Goal: Task Accomplishment & Management: Use online tool/utility

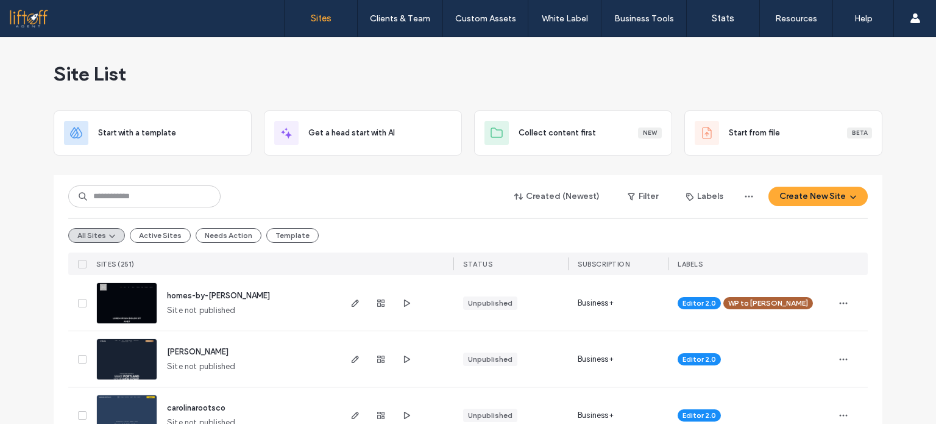
click at [69, 169] on div at bounding box center [468, 170] width 829 height 10
click at [168, 196] on input at bounding box center [144, 196] width 152 height 22
type input "******"
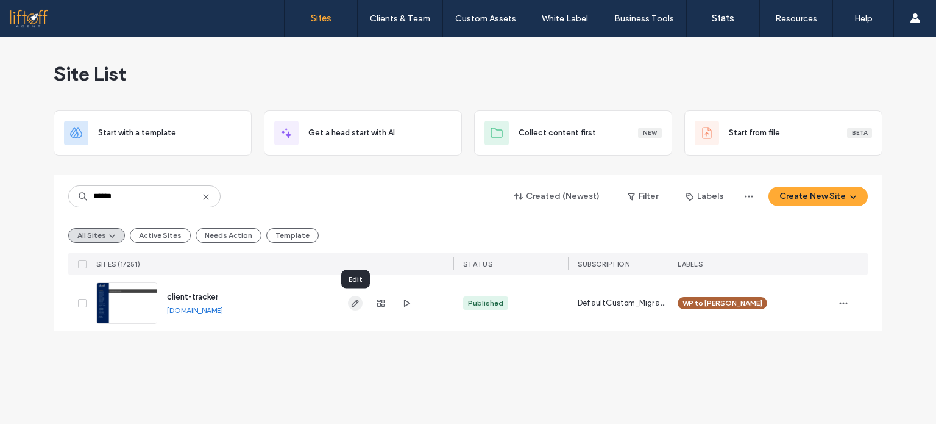
click at [358, 300] on use "button" at bounding box center [355, 302] width 7 height 7
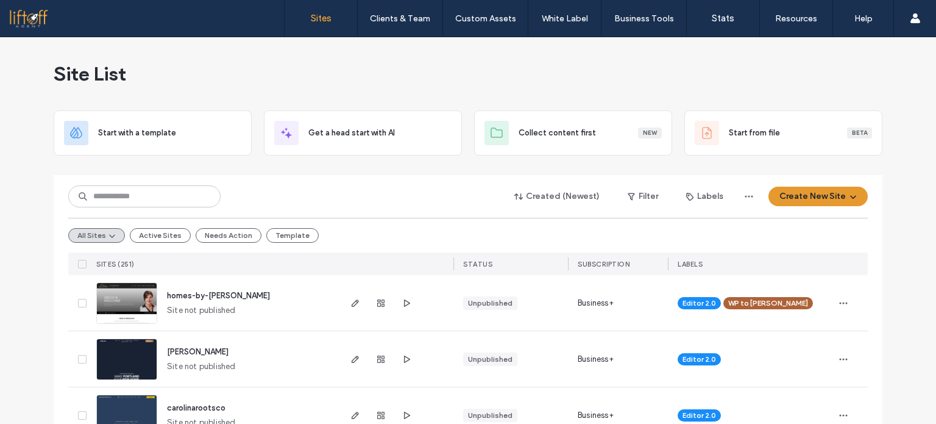
click at [784, 200] on button "Create New Site" at bounding box center [817, 196] width 99 height 20
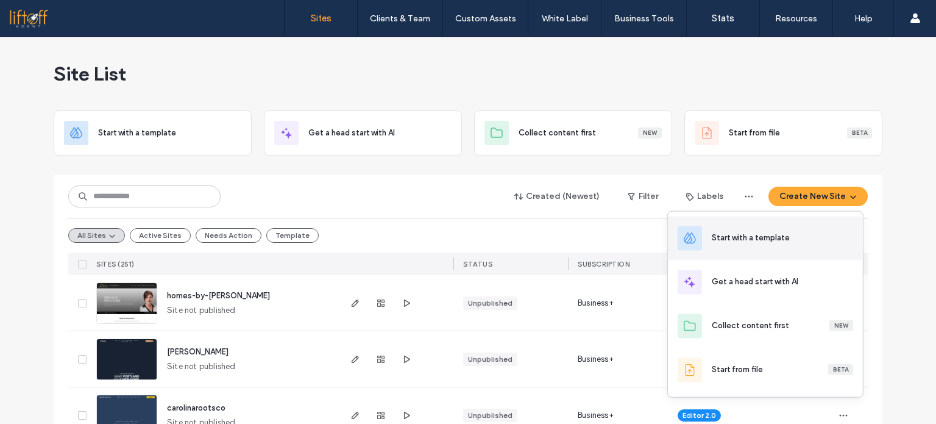
click at [730, 246] on div "Start with a template" at bounding box center [765, 238] width 195 height 44
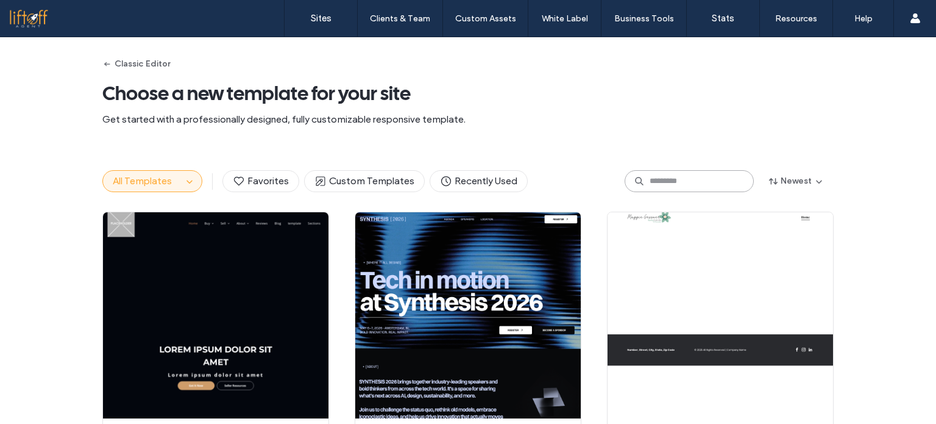
click at [656, 184] on input at bounding box center [689, 181] width 129 height 22
click at [656, 186] on input at bounding box center [689, 181] width 129 height 22
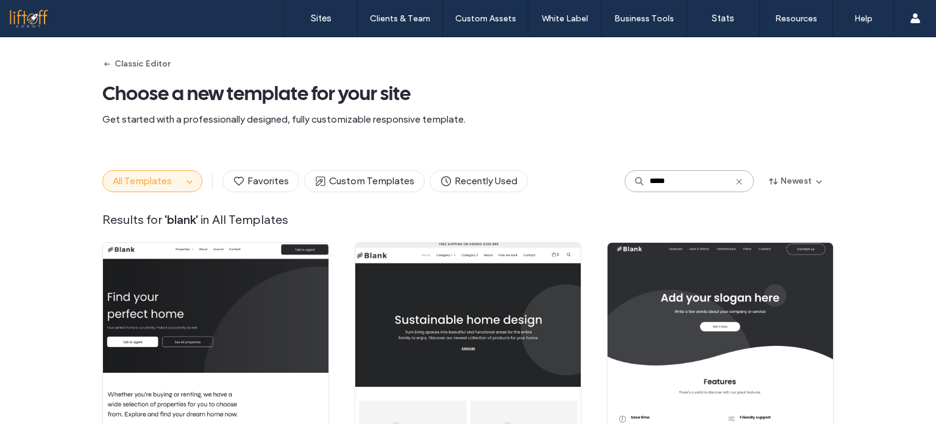
type input "*****"
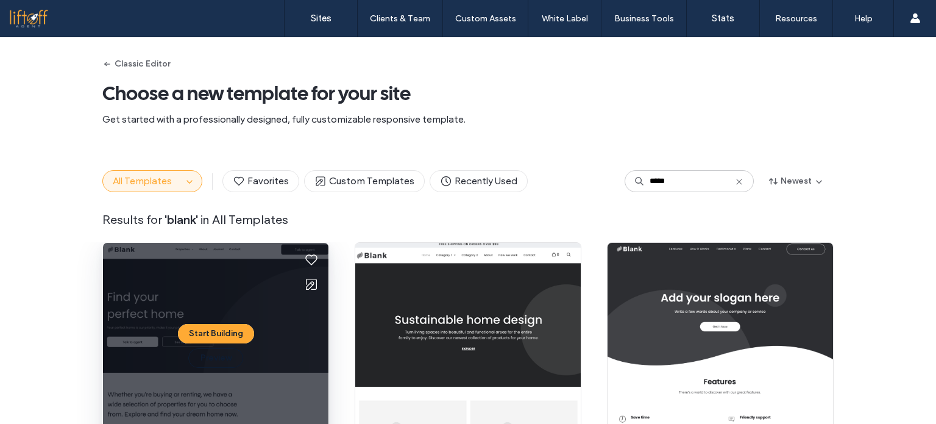
click at [186, 299] on div "Start Building Preview" at bounding box center [215, 346] width 225 height 206
click at [193, 331] on button "Start Building" at bounding box center [216, 334] width 76 height 20
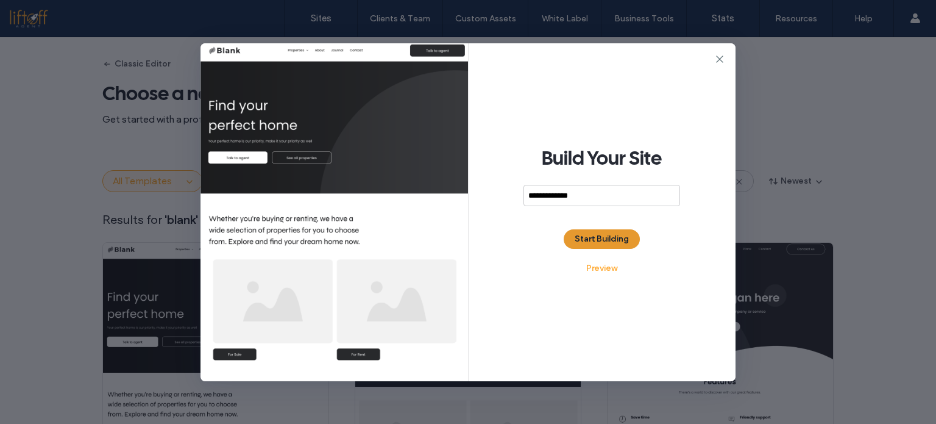
type input "**********"
click at [585, 233] on button "Start Building" at bounding box center [602, 239] width 76 height 20
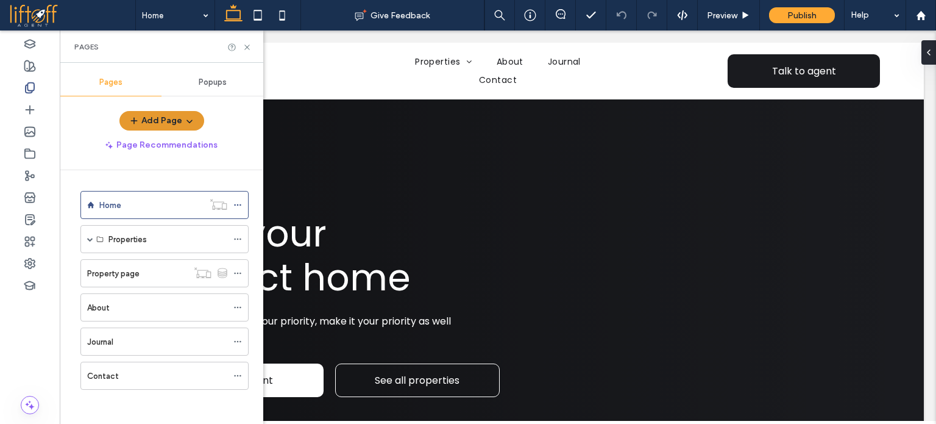
click at [178, 121] on button "Add Page" at bounding box center [161, 121] width 85 height 20
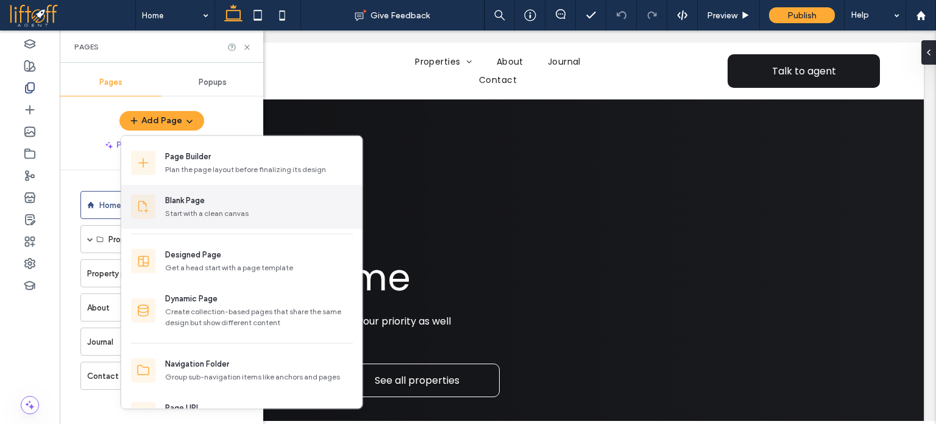
click at [181, 200] on div "Blank Page" at bounding box center [185, 200] width 40 height 12
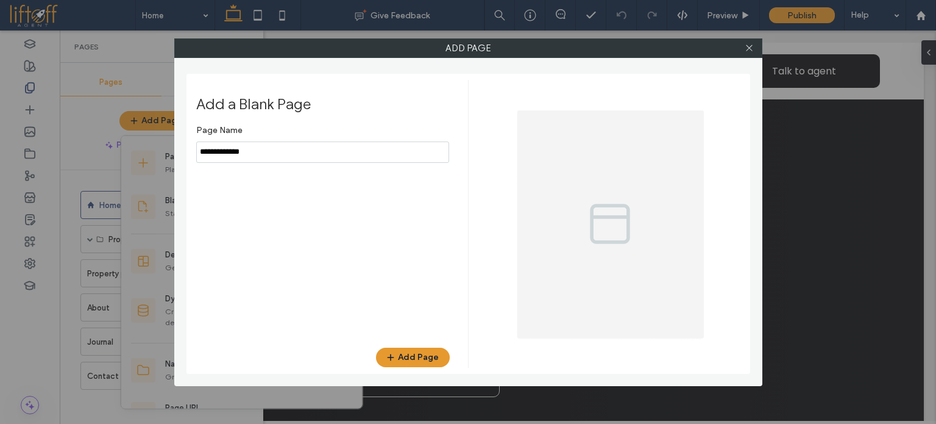
type input "**********"
click at [392, 355] on icon "button" at bounding box center [391, 357] width 10 height 10
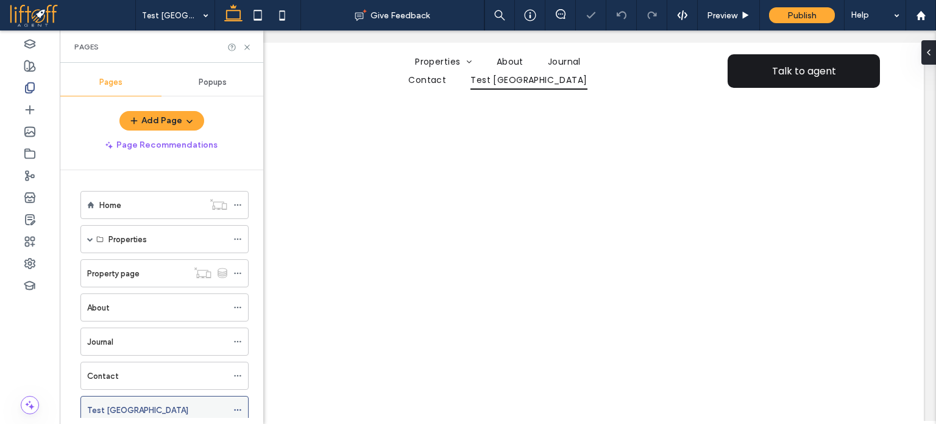
click at [238, 406] on icon at bounding box center [237, 409] width 9 height 9
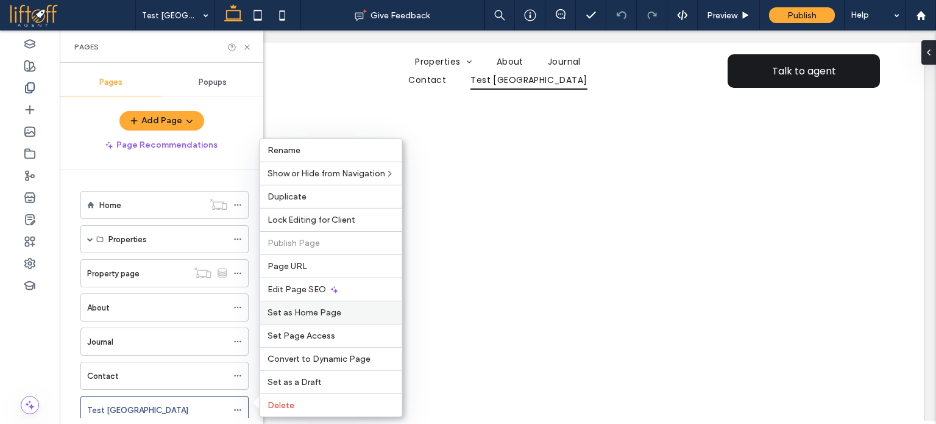
click at [307, 313] on span "Set as Home Page" at bounding box center [305, 312] width 74 height 10
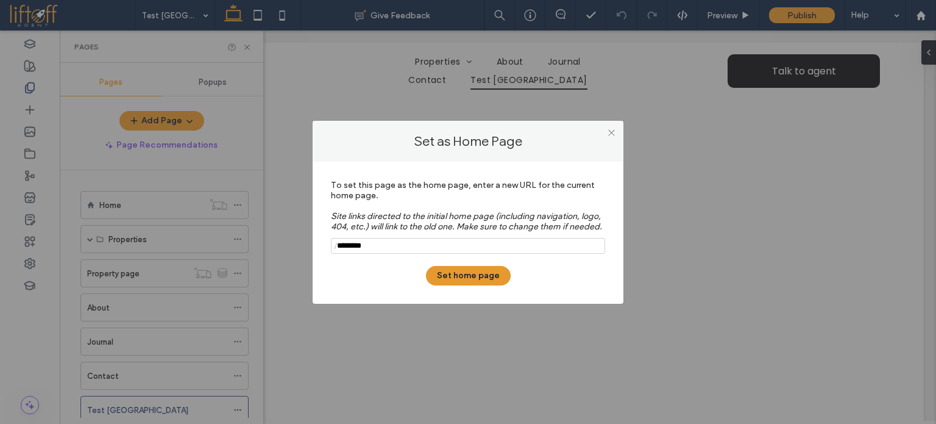
click at [452, 272] on button "Set home page" at bounding box center [468, 276] width 85 height 20
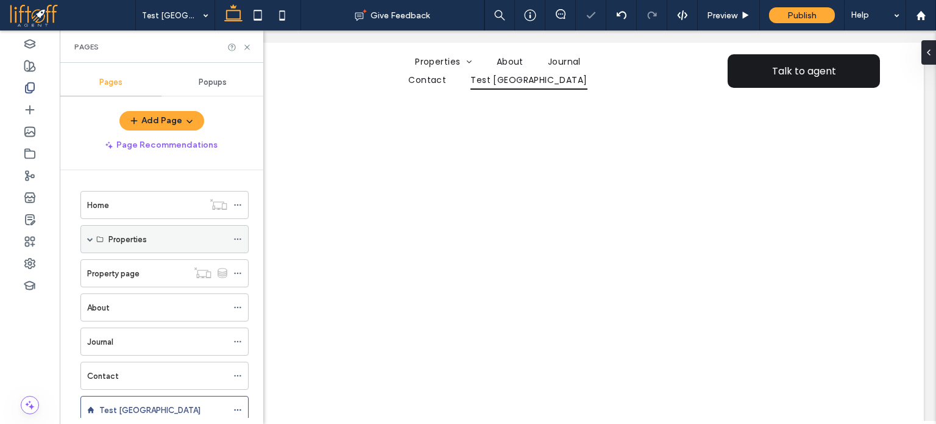
click at [237, 241] on icon at bounding box center [237, 239] width 9 height 9
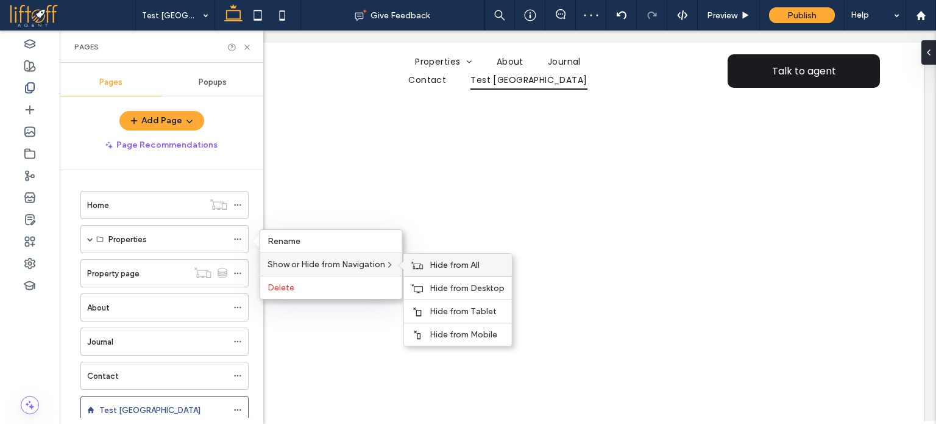
click at [436, 270] on div "Hide from All" at bounding box center [458, 265] width 108 height 23
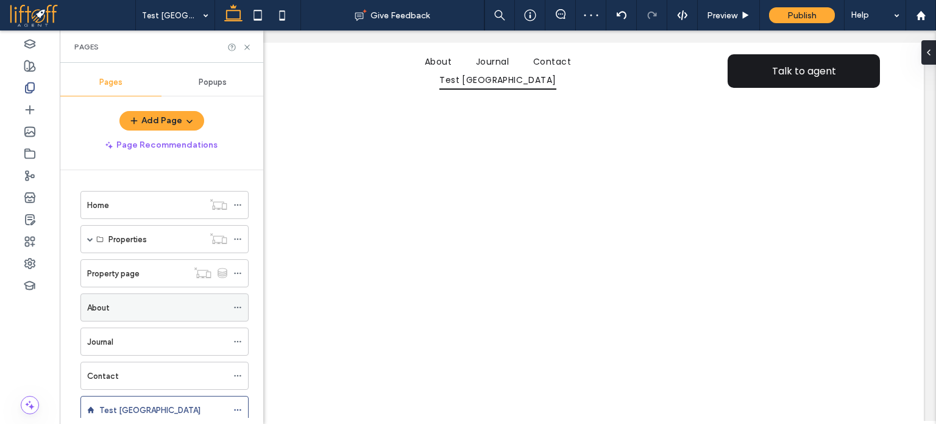
click at [244, 303] on div at bounding box center [240, 307] width 15 height 18
click at [241, 304] on icon at bounding box center [237, 307] width 9 height 9
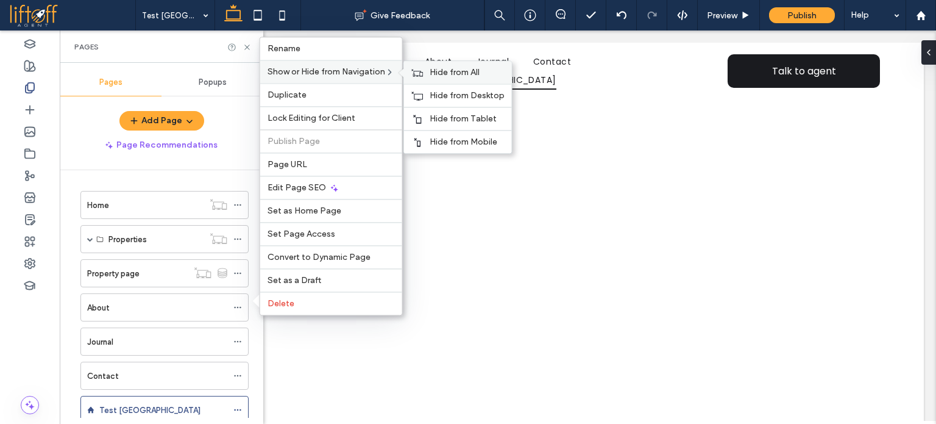
click at [428, 74] on div "Hide from All" at bounding box center [458, 72] width 108 height 23
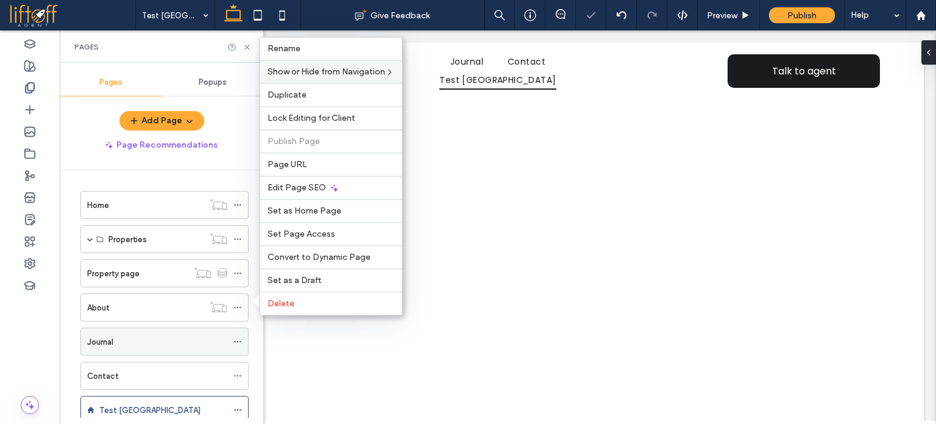
click at [234, 337] on icon at bounding box center [237, 341] width 9 height 9
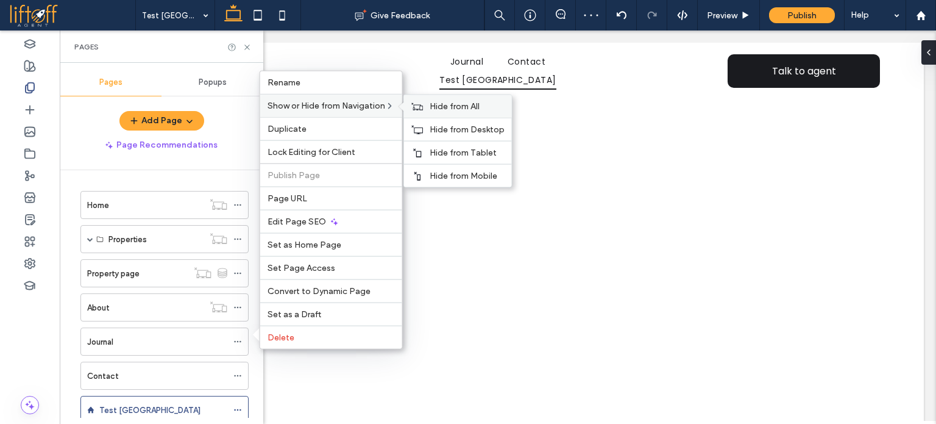
click at [441, 108] on span "Hide from All" at bounding box center [455, 106] width 50 height 10
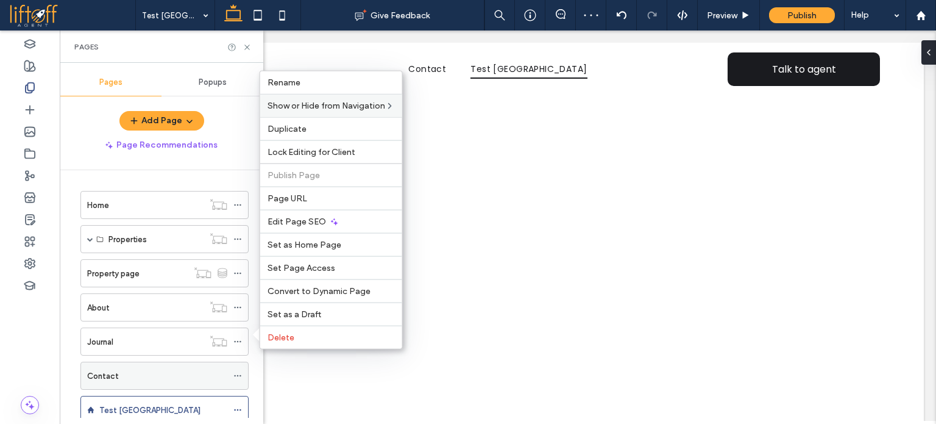
click at [240, 371] on icon at bounding box center [237, 375] width 9 height 9
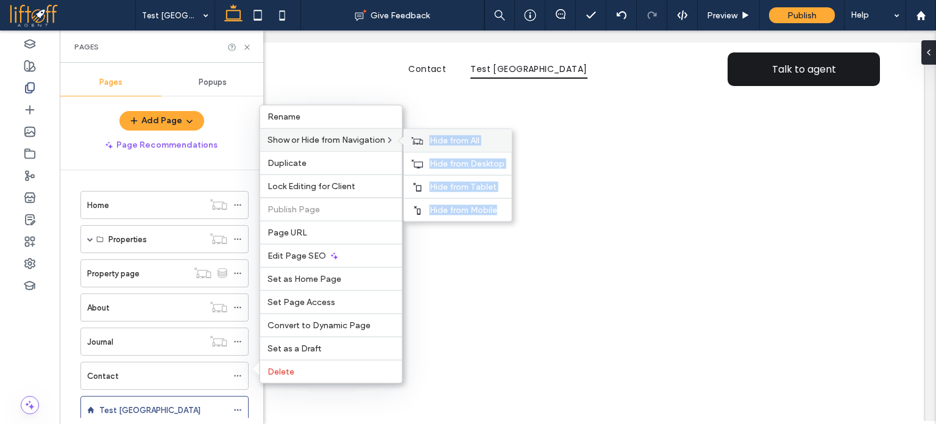
drag, startPoint x: 405, startPoint y: 142, endPoint x: 423, endPoint y: 144, distance: 18.4
click at [423, 144] on div "Hide from All Hide from Desktop Hide from Tablet Hide from Mobile" at bounding box center [457, 175] width 109 height 93
click at [423, 144] on icon at bounding box center [417, 140] width 12 height 9
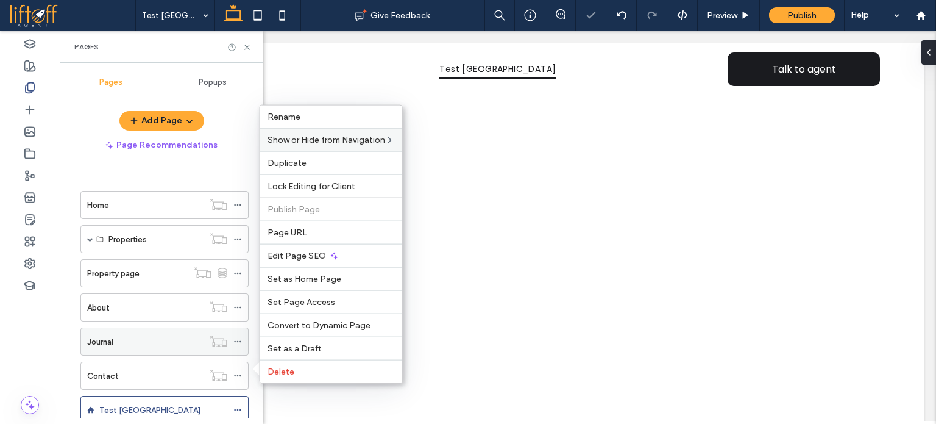
scroll to position [34, 0]
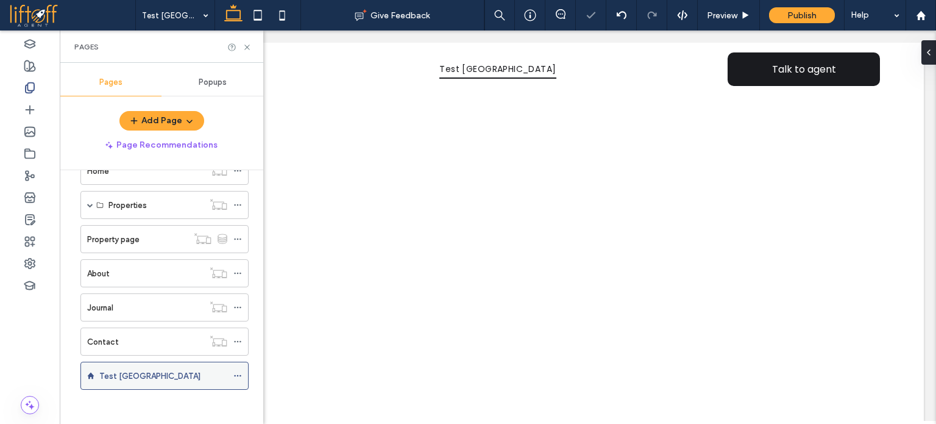
click at [171, 375] on div "Test Roosmoor" at bounding box center [163, 375] width 128 height 13
click at [246, 51] on icon at bounding box center [247, 47] width 9 height 9
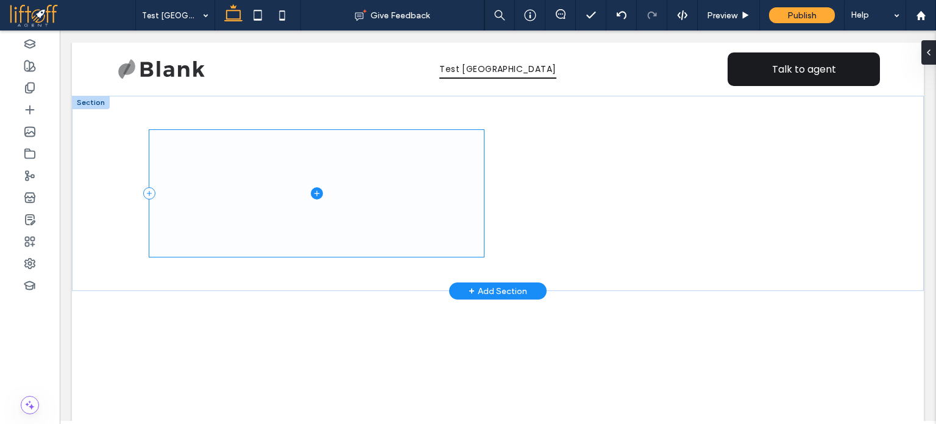
click at [284, 187] on span at bounding box center [316, 193] width 335 height 127
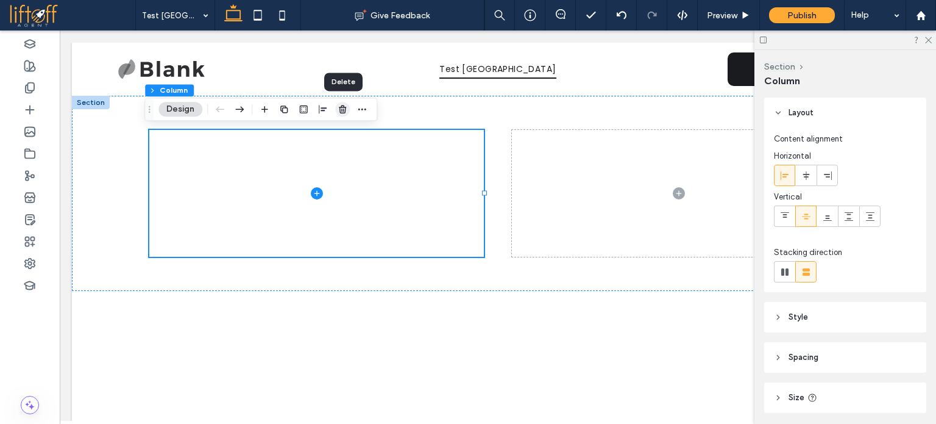
click at [345, 107] on icon "button" at bounding box center [343, 109] width 10 height 10
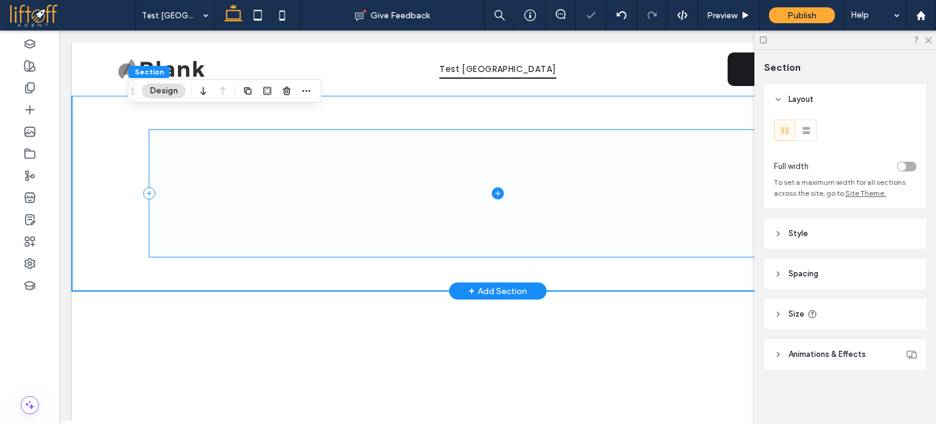
click at [492, 194] on icon at bounding box center [498, 193] width 12 height 12
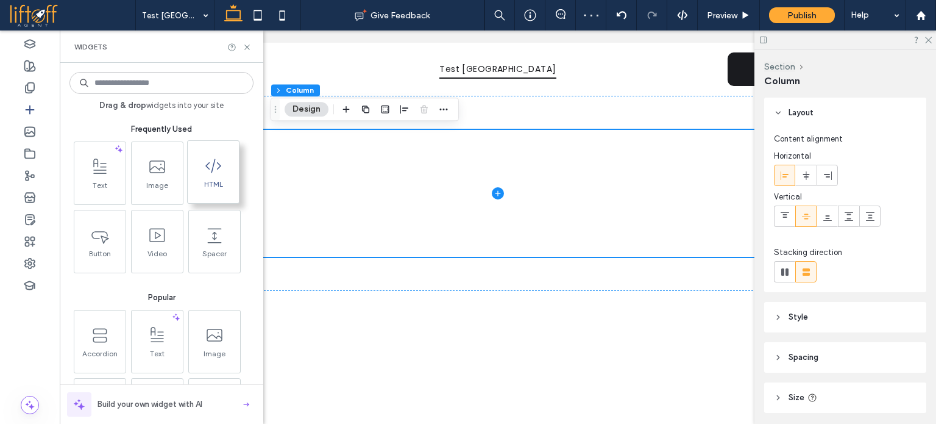
click at [210, 154] on span at bounding box center [213, 165] width 51 height 27
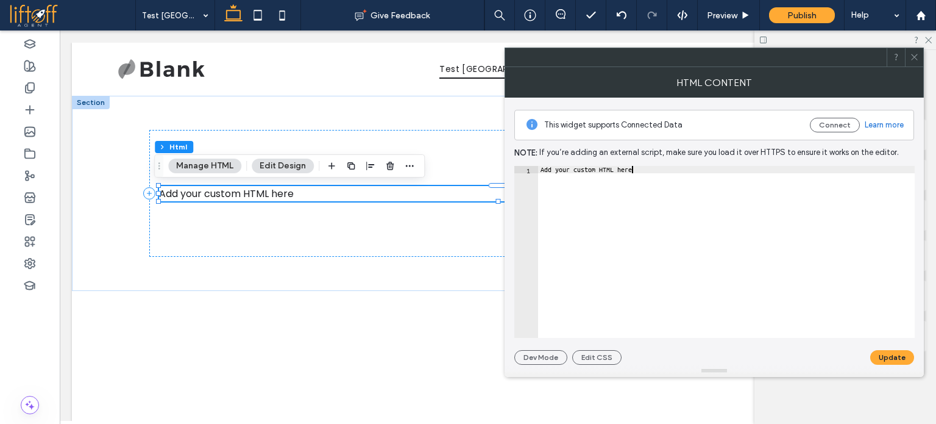
click at [605, 194] on div "Add your custom HTML here" at bounding box center [726, 259] width 377 height 187
paste textarea "**********"
type textarea "**********"
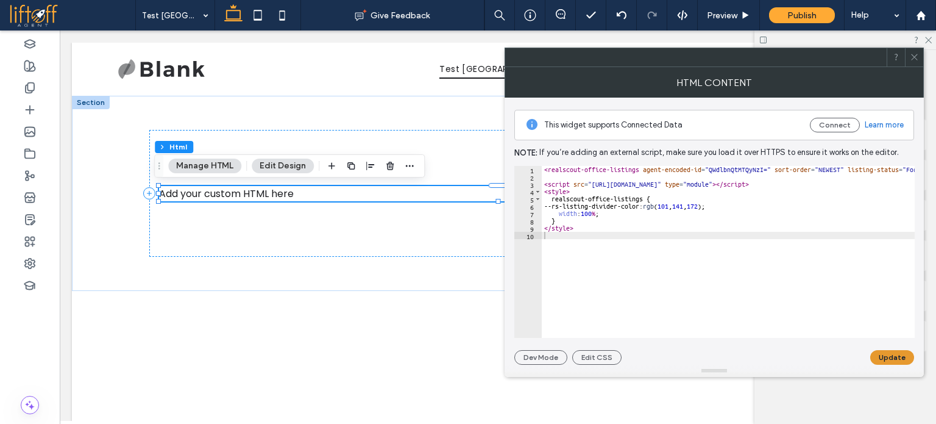
click at [895, 355] on button "Update" at bounding box center [892, 357] width 44 height 15
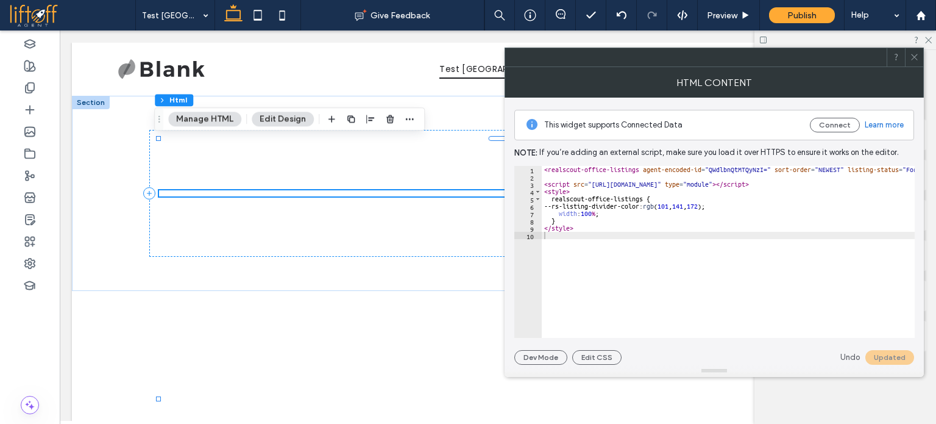
click at [917, 57] on icon at bounding box center [914, 56] width 9 height 9
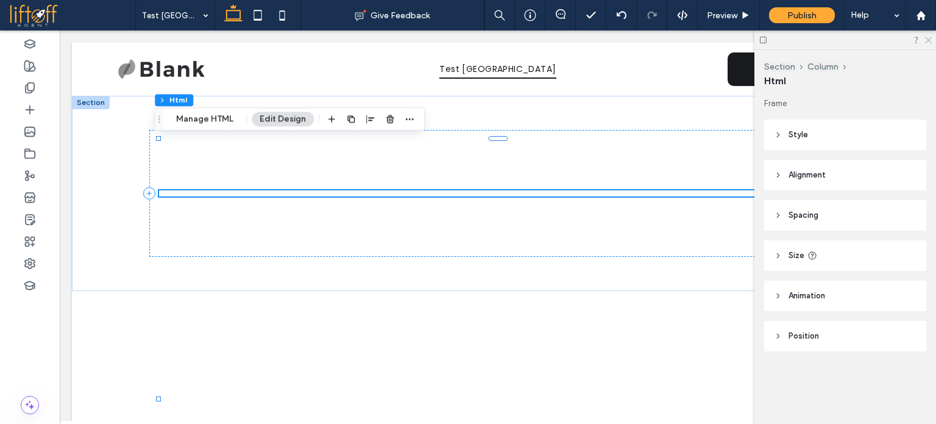
click at [924, 40] on icon at bounding box center [928, 39] width 8 height 8
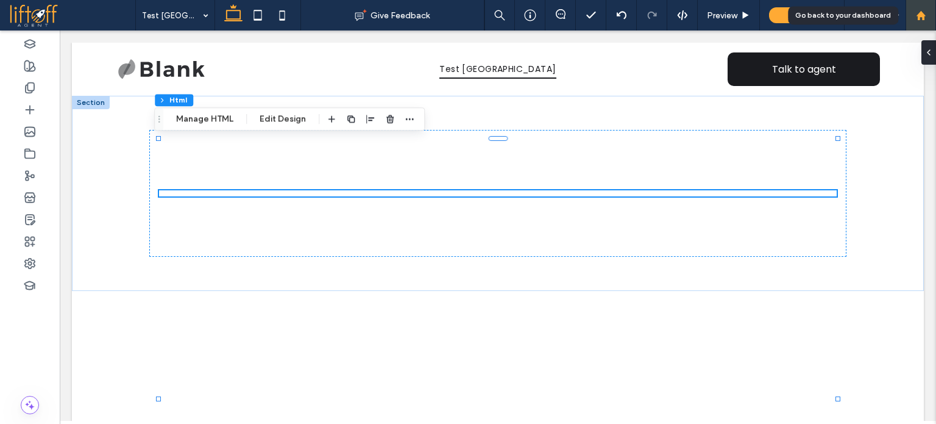
click at [924, 19] on icon at bounding box center [921, 15] width 10 height 10
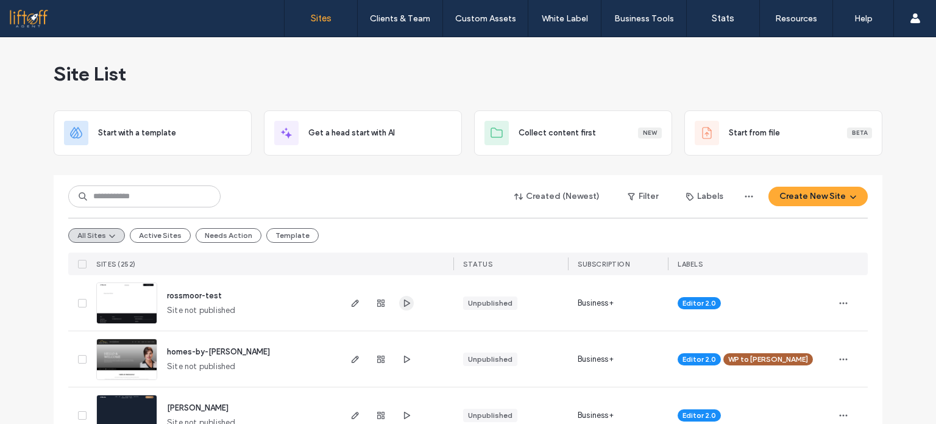
click at [399, 308] on span "button" at bounding box center [406, 303] width 15 height 15
click at [327, 177] on div "Created (Newest) Filter Labels Create New Site All Sites Active Sites Needs Act…" at bounding box center [468, 225] width 800 height 100
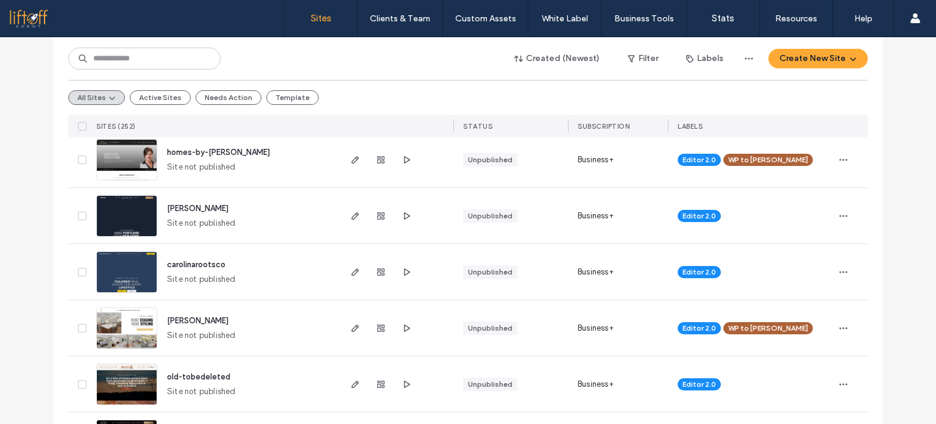
scroll to position [200, 0]
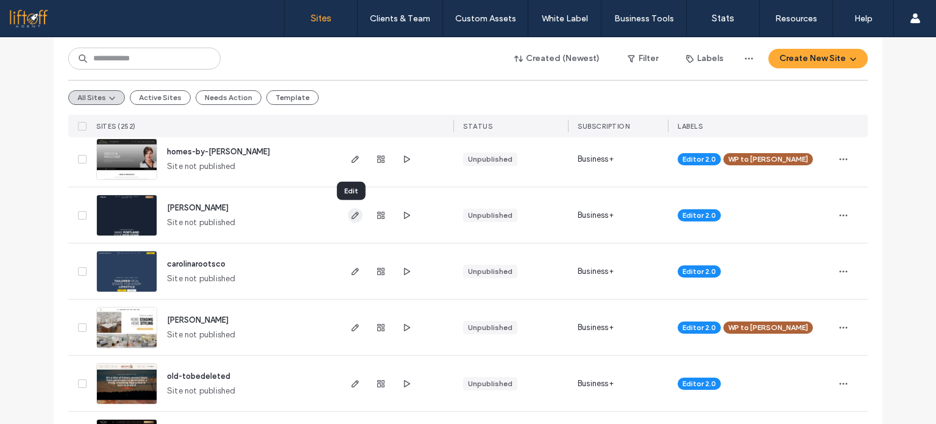
click at [354, 220] on span "button" at bounding box center [355, 215] width 15 height 15
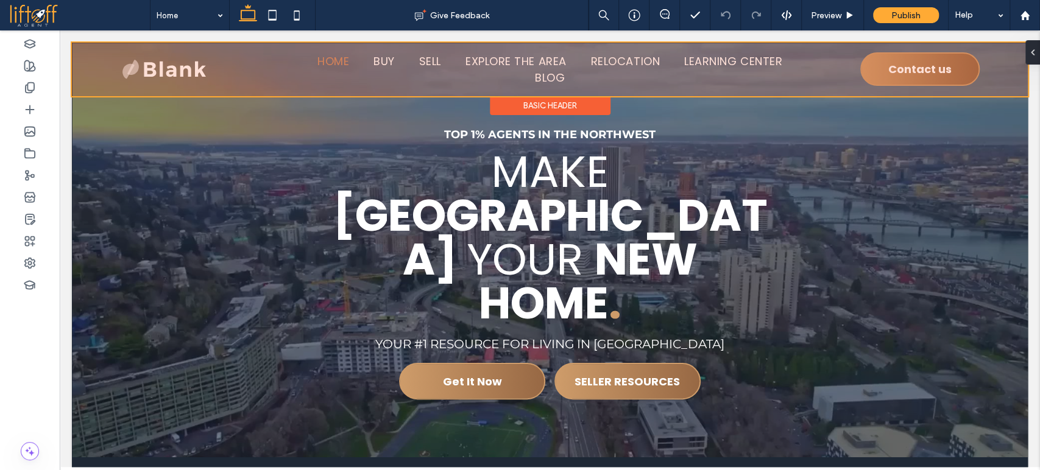
click at [694, 62] on div at bounding box center [550, 70] width 956 height 54
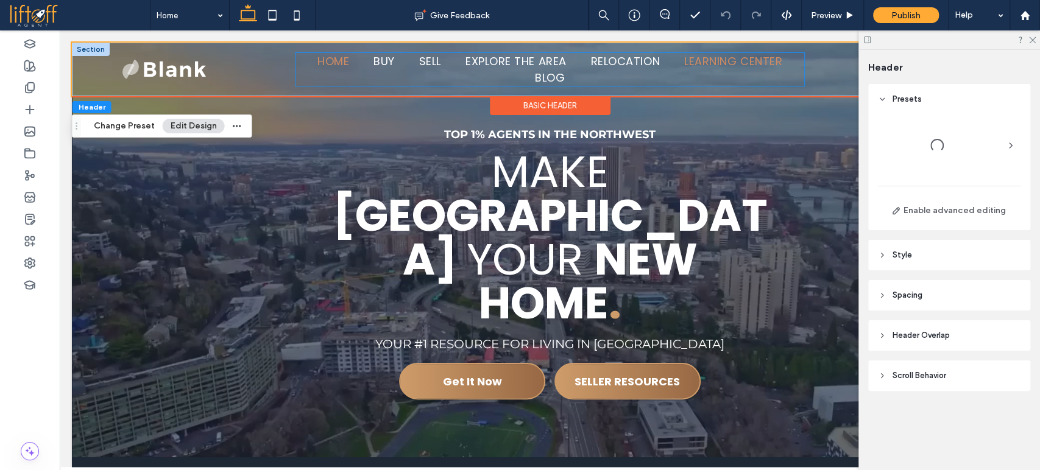
click at [694, 62] on span "Learning Center" at bounding box center [733, 61] width 98 height 16
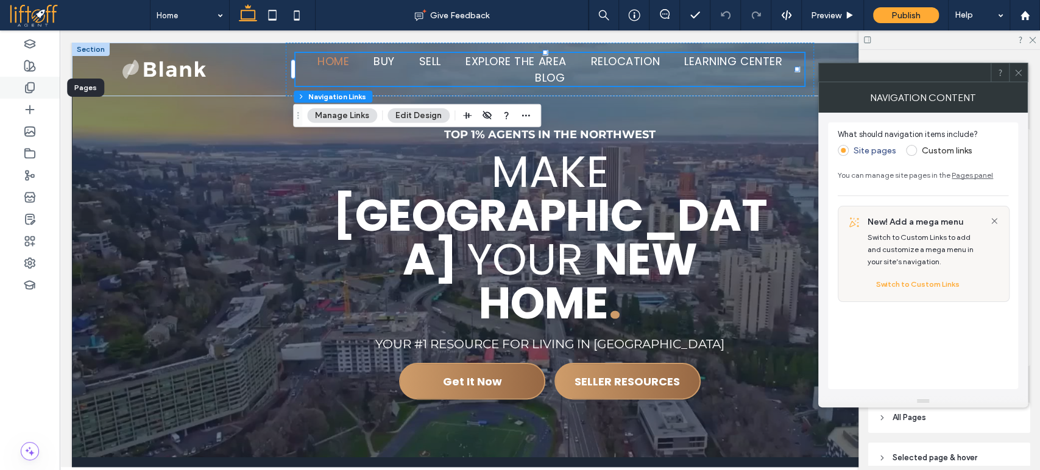
click at [41, 91] on div at bounding box center [30, 88] width 60 height 22
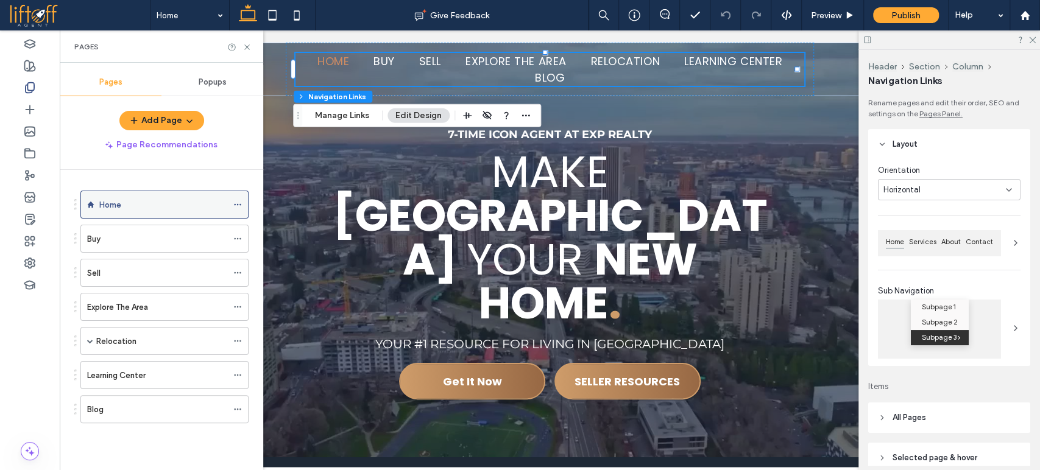
click at [236, 202] on icon at bounding box center [237, 204] width 9 height 9
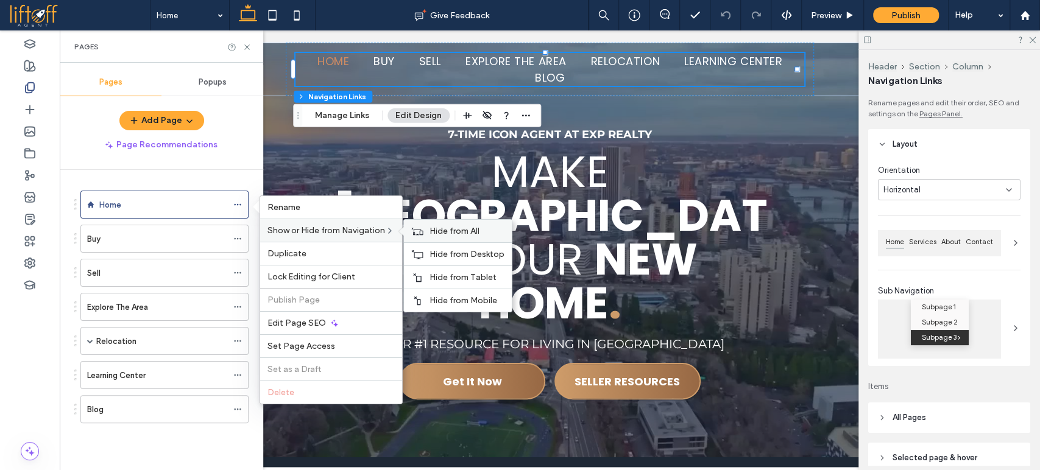
click at [428, 230] on div "Hide from All" at bounding box center [458, 231] width 108 height 23
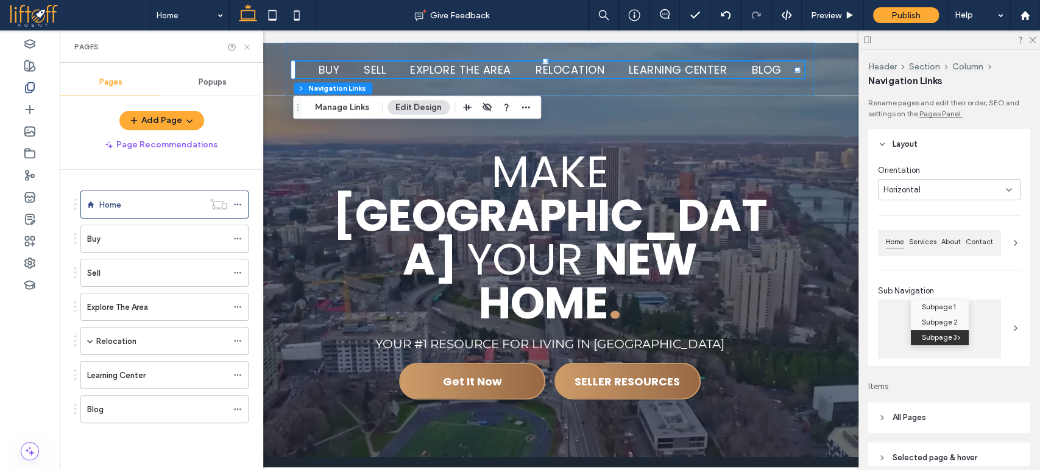
click at [250, 45] on icon at bounding box center [247, 47] width 9 height 9
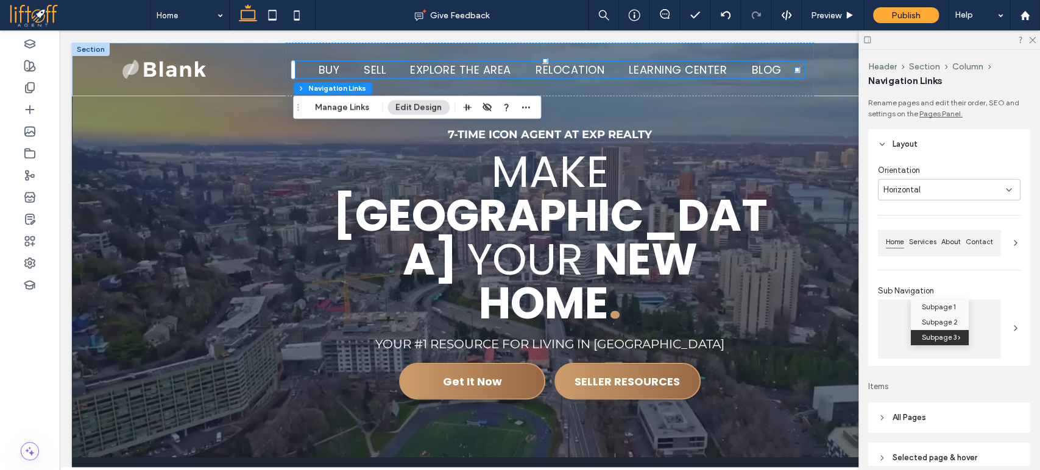
click at [935, 30] on div at bounding box center [950, 39] width 182 height 19
click at [935, 33] on div at bounding box center [950, 39] width 182 height 19
click at [935, 38] on icon at bounding box center [1032, 39] width 8 height 8
